Goal: Task Accomplishment & Management: Manage account settings

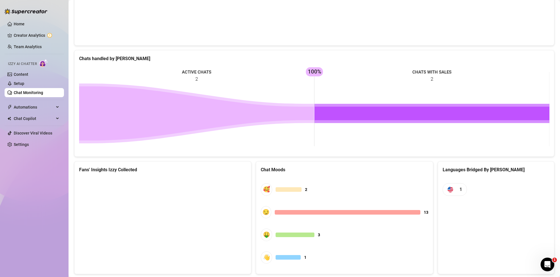
scroll to position [197, 0]
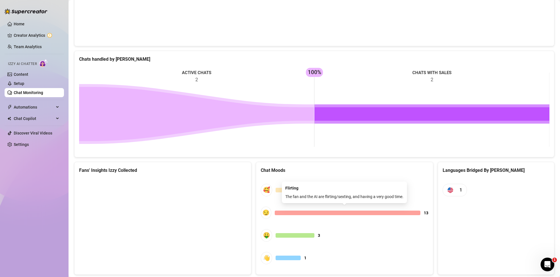
click at [282, 215] on div at bounding box center [347, 213] width 145 height 5
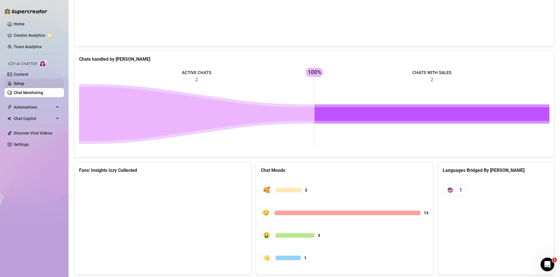
click at [24, 82] on link "Setup" at bounding box center [19, 83] width 11 height 5
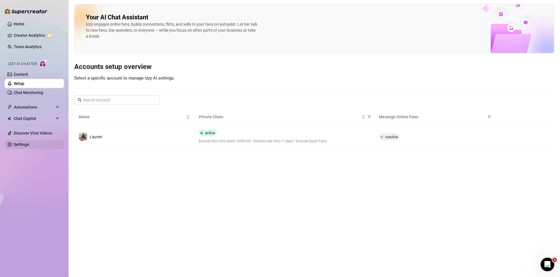
click at [19, 143] on link "Settings" at bounding box center [21, 144] width 15 height 5
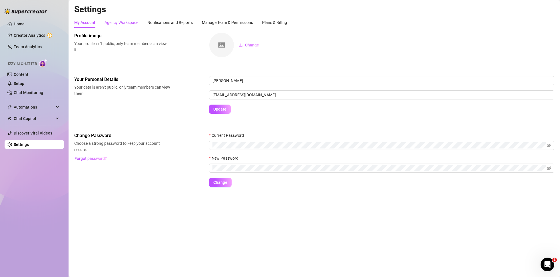
click at [130, 20] on div "Agency Workspace" at bounding box center [121, 22] width 34 height 6
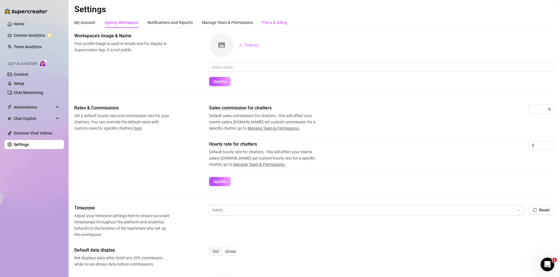
click at [276, 24] on div "Plans & Billing" at bounding box center [274, 22] width 25 height 6
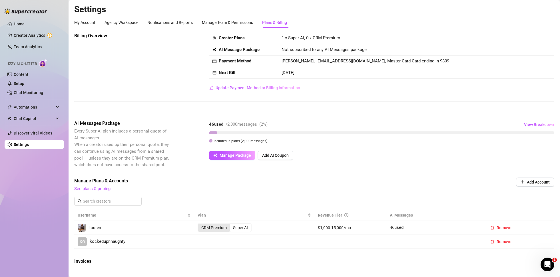
click at [220, 226] on div "CRM Premium" at bounding box center [214, 228] width 32 height 8
click at [199, 225] on input "CRM Premium" at bounding box center [199, 225] width 0 height 0
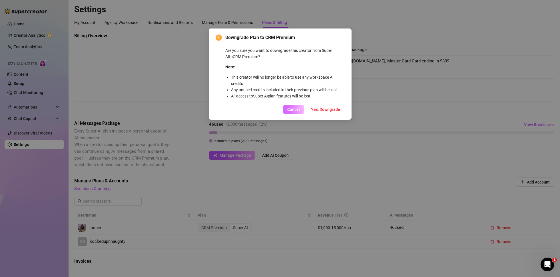
click at [299, 109] on span "Cancel" at bounding box center [293, 109] width 13 height 5
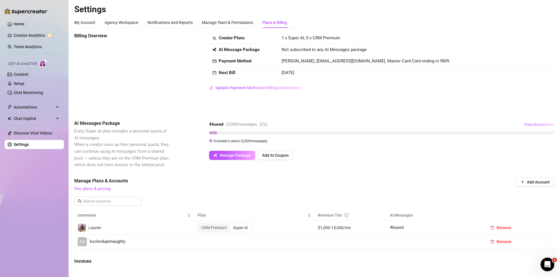
click at [535, 124] on span "View Breakdown" at bounding box center [539, 124] width 30 height 5
click at [486, 114] on div "Billing Overview Creator Plans 1 x Super AI, 0 x CRM Premium AI Message Package…" at bounding box center [314, 204] width 480 height 342
click at [97, 190] on link "See plans & pricing" at bounding box center [92, 188] width 36 height 5
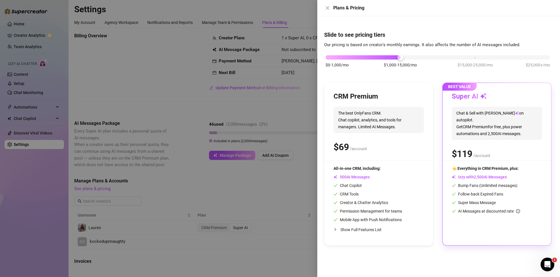
click at [439, 251] on div "Slide to see pricing tiers Our pricing is based on creator's monthly earnings. …" at bounding box center [438, 146] width 243 height 261
click at [328, 8] on icon "close" at bounding box center [327, 8] width 5 height 5
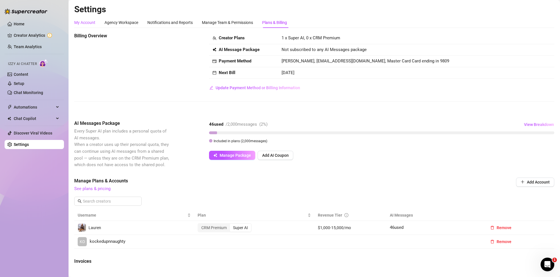
click at [90, 24] on div "My Account" at bounding box center [84, 22] width 21 height 6
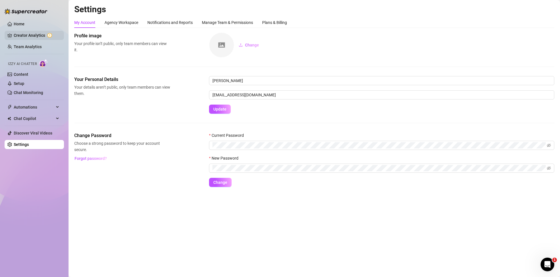
click at [21, 37] on link "Creator Analytics" at bounding box center [37, 35] width 46 height 9
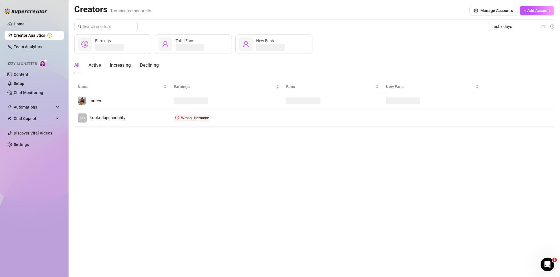
click at [451, 7] on div "Creators 1 connected accounts Manage Accounts + Add Account" at bounding box center [314, 10] width 480 height 13
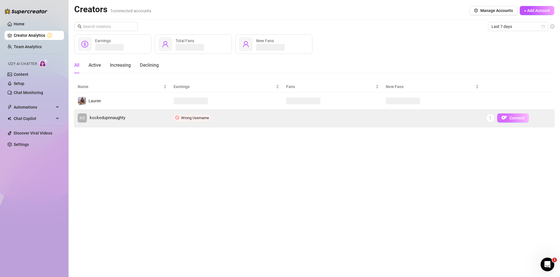
click at [513, 118] on span "Connect" at bounding box center [516, 118] width 15 height 5
click at [513, 115] on button "Connect" at bounding box center [513, 118] width 32 height 9
click at [492, 117] on button "button" at bounding box center [489, 118] width 9 height 9
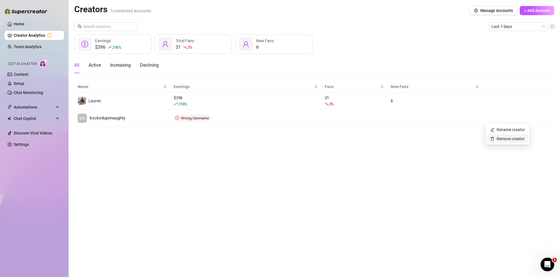
click at [499, 138] on link "Remove creator" at bounding box center [507, 139] width 34 height 5
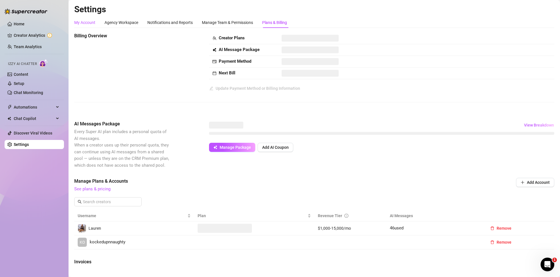
click at [85, 23] on div "My Account" at bounding box center [84, 22] width 21 height 6
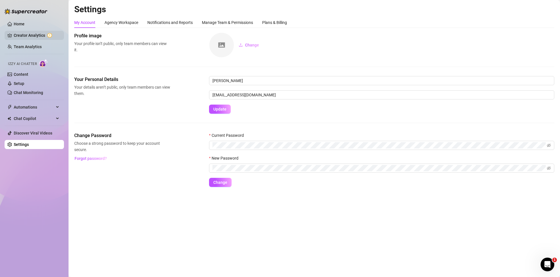
click at [33, 37] on link "Creator Analytics" at bounding box center [37, 35] width 46 height 9
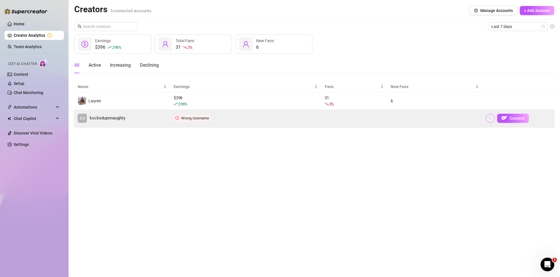
click at [491, 118] on icon "more" at bounding box center [490, 118] width 4 height 4
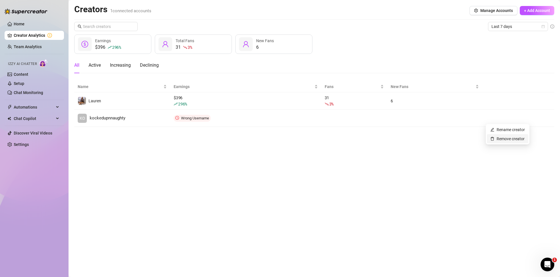
click at [497, 137] on link "Remove creator" at bounding box center [507, 139] width 34 height 5
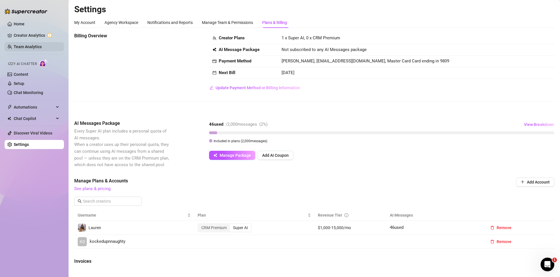
click at [33, 48] on link "Team Analytics" at bounding box center [28, 47] width 28 height 5
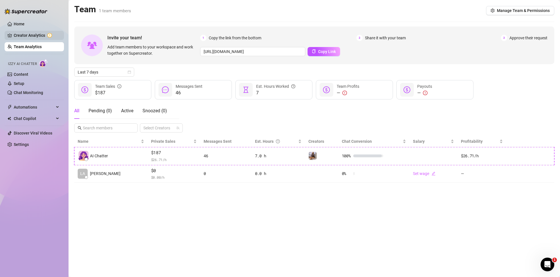
click at [29, 36] on link "Creator Analytics" at bounding box center [37, 35] width 46 height 9
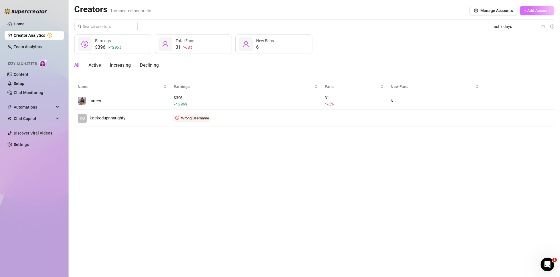
click at [525, 9] on span "+ Add Account" at bounding box center [537, 10] width 26 height 5
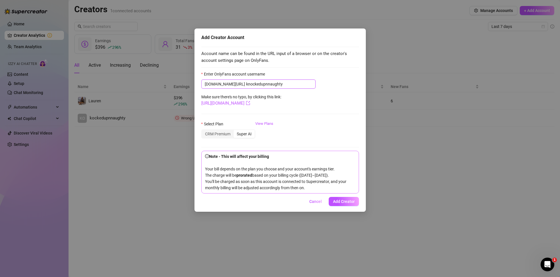
type input "knockedupnnaughty"
click at [268, 120] on form "Enter OnlyFans account username [DOMAIN_NAME][URL] knockedupnnaughty Make sure …" at bounding box center [280, 132] width 158 height 123
click at [266, 125] on link "View Plans" at bounding box center [264, 132] width 18 height 23
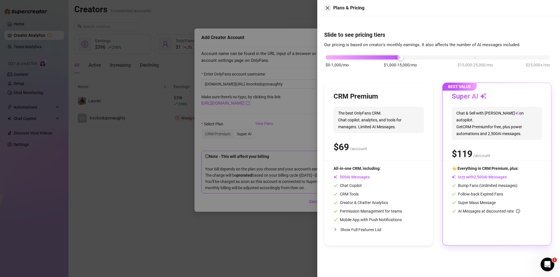
click at [328, 9] on icon "close" at bounding box center [327, 8] width 5 height 5
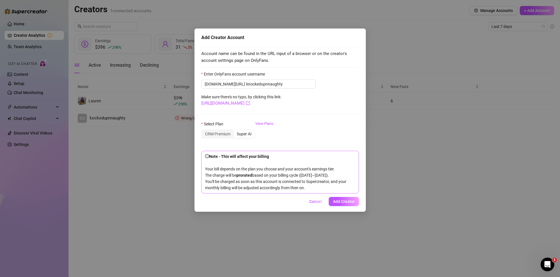
click at [314, 202] on span "Cancel" at bounding box center [315, 201] width 13 height 5
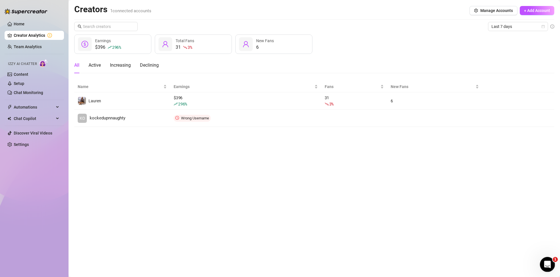
click at [552, 264] on div "Open Intercom Messenger" at bounding box center [546, 264] width 19 height 19
